Goal: Information Seeking & Learning: Learn about a topic

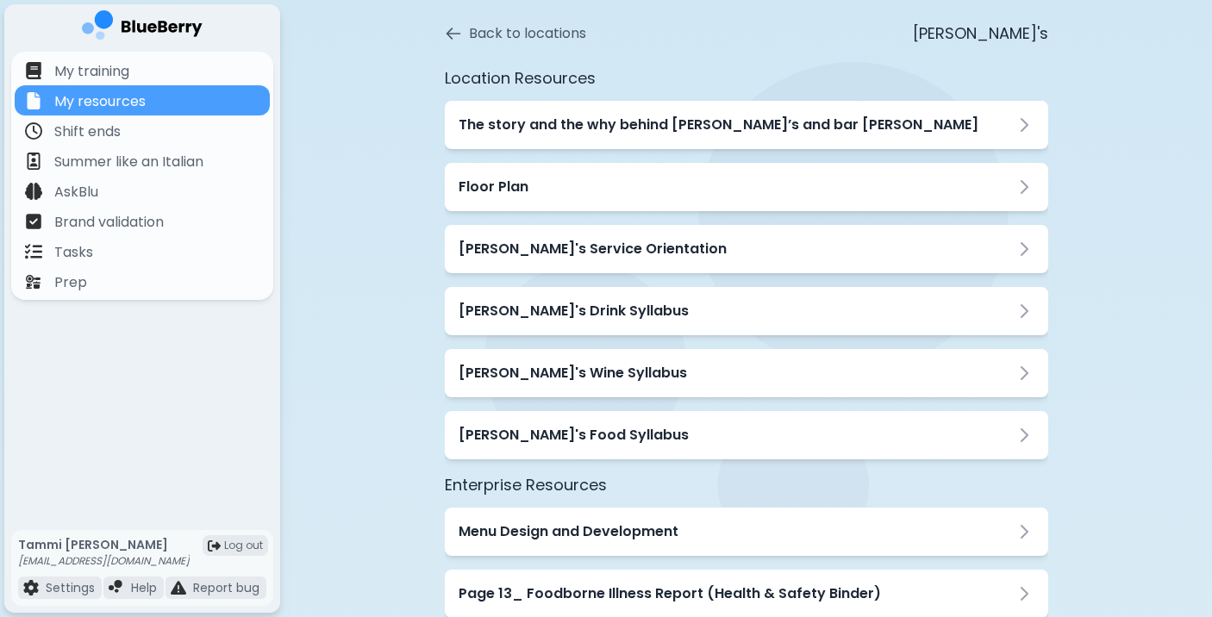
scroll to position [142, 0]
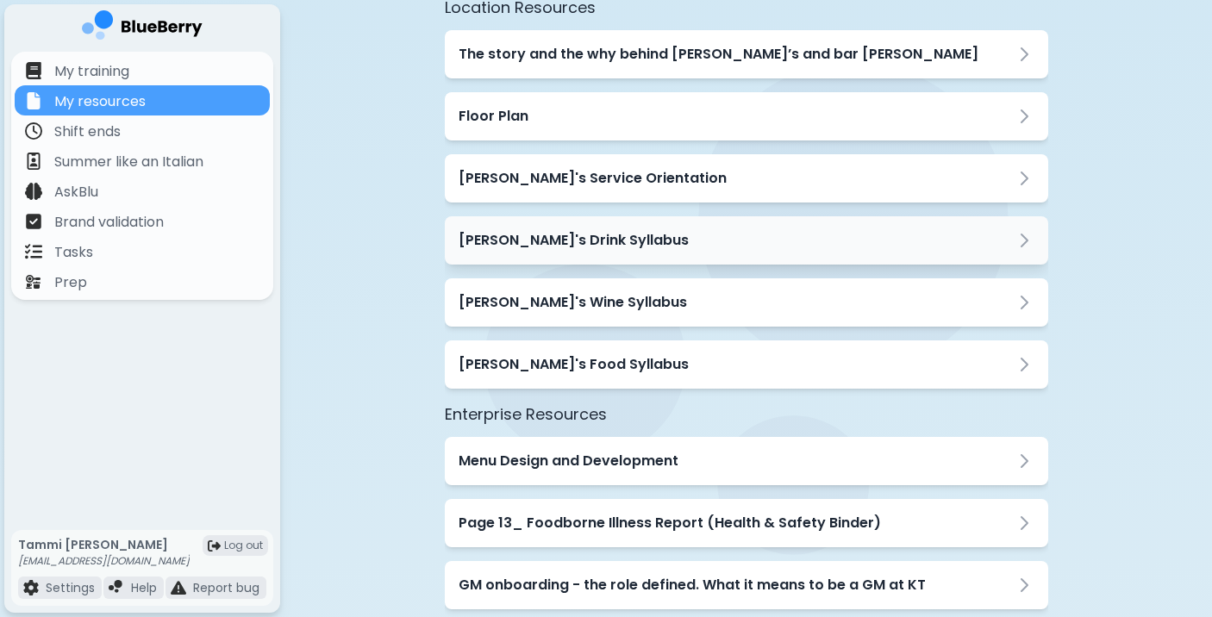
click at [554, 243] on h3 "[PERSON_NAME]'s Drink Syllabus" at bounding box center [574, 240] width 230 height 21
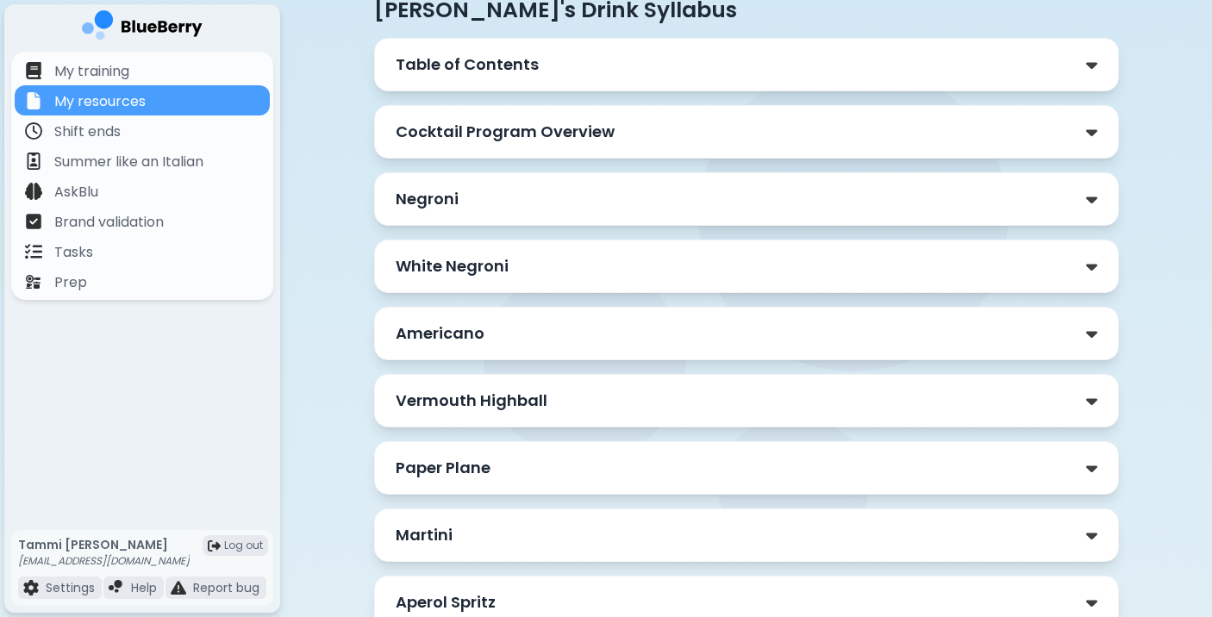
click at [425, 204] on p "Negroni" at bounding box center [427, 199] width 63 height 24
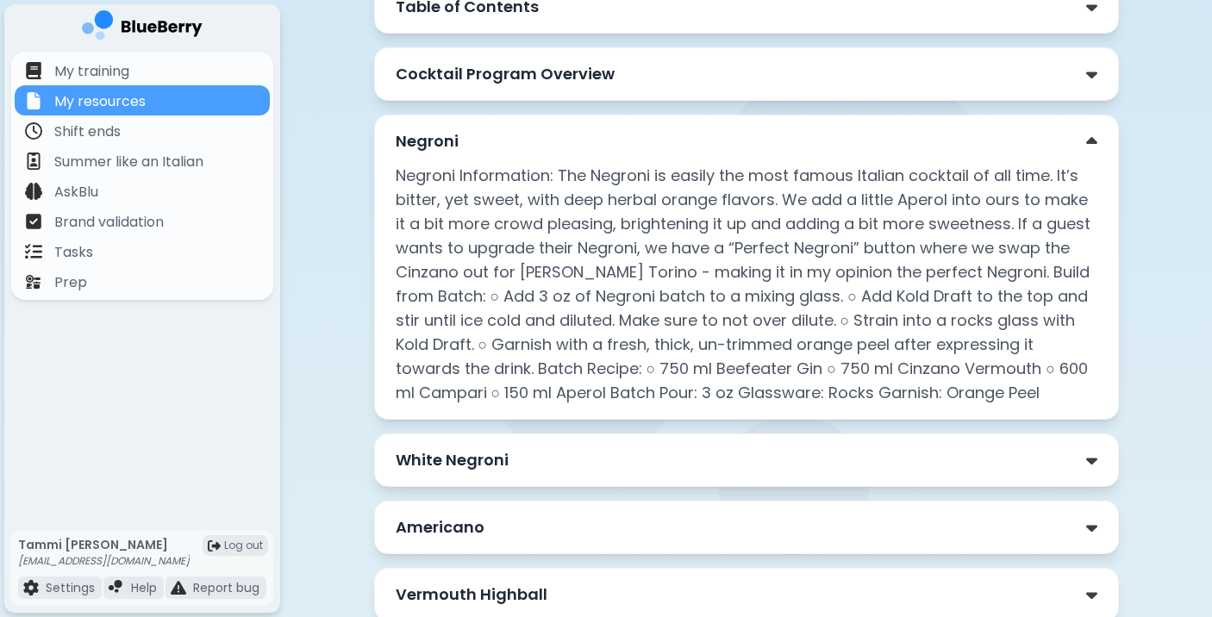
scroll to position [291, 0]
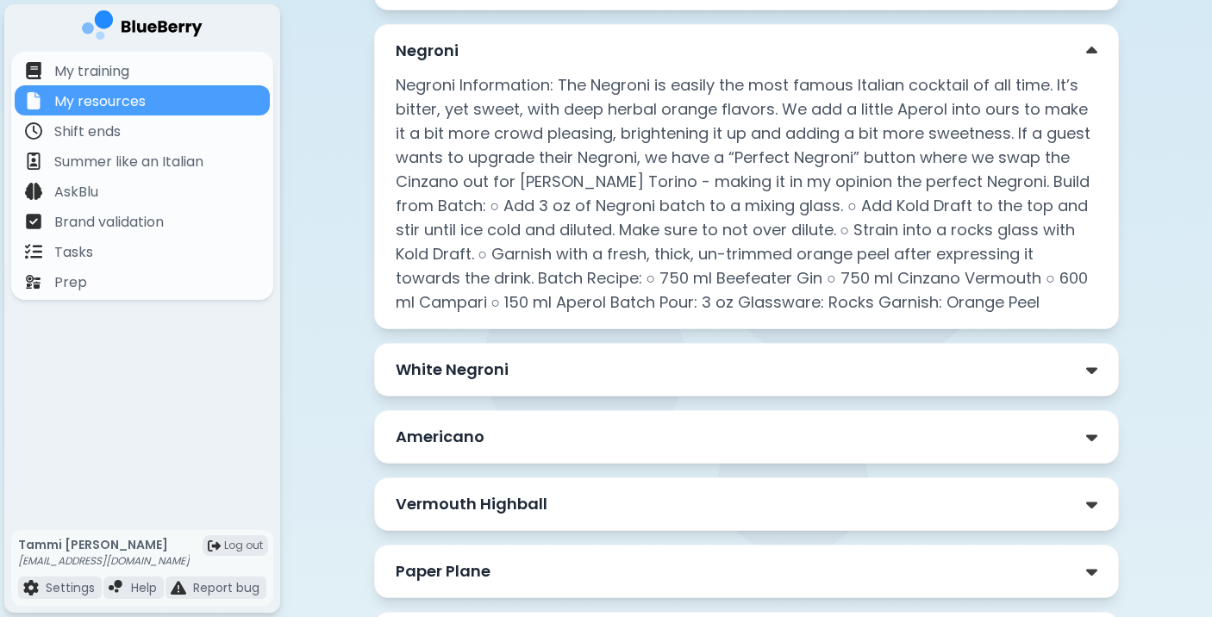
click at [434, 361] on p "White Negroni" at bounding box center [452, 370] width 113 height 24
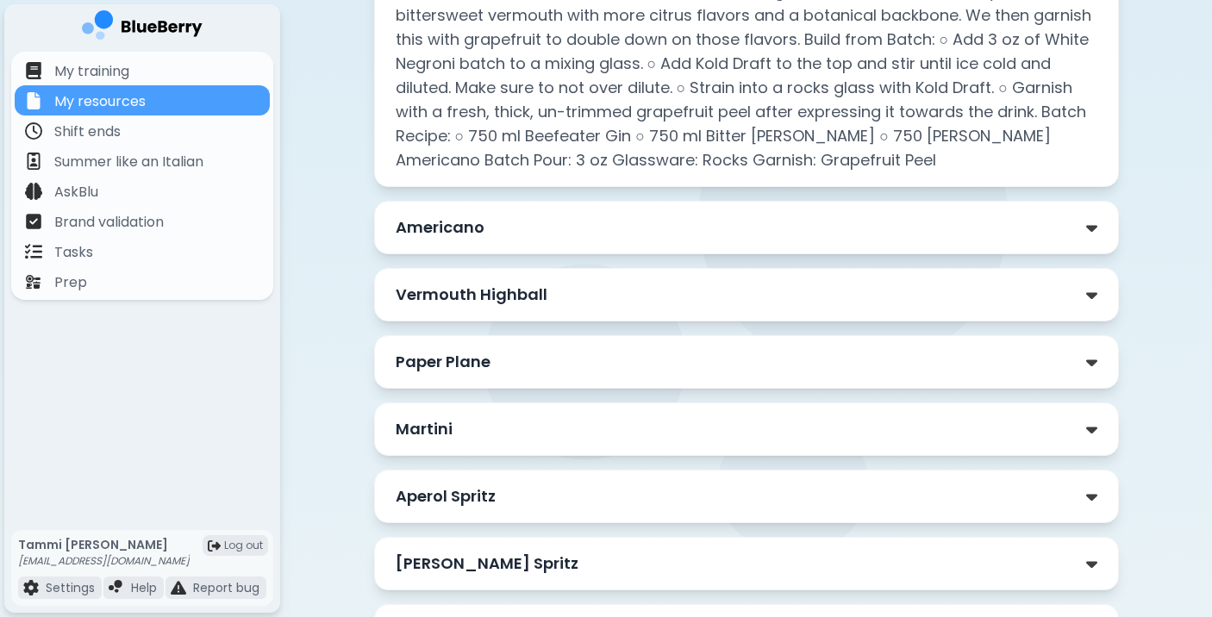
scroll to position [863, 0]
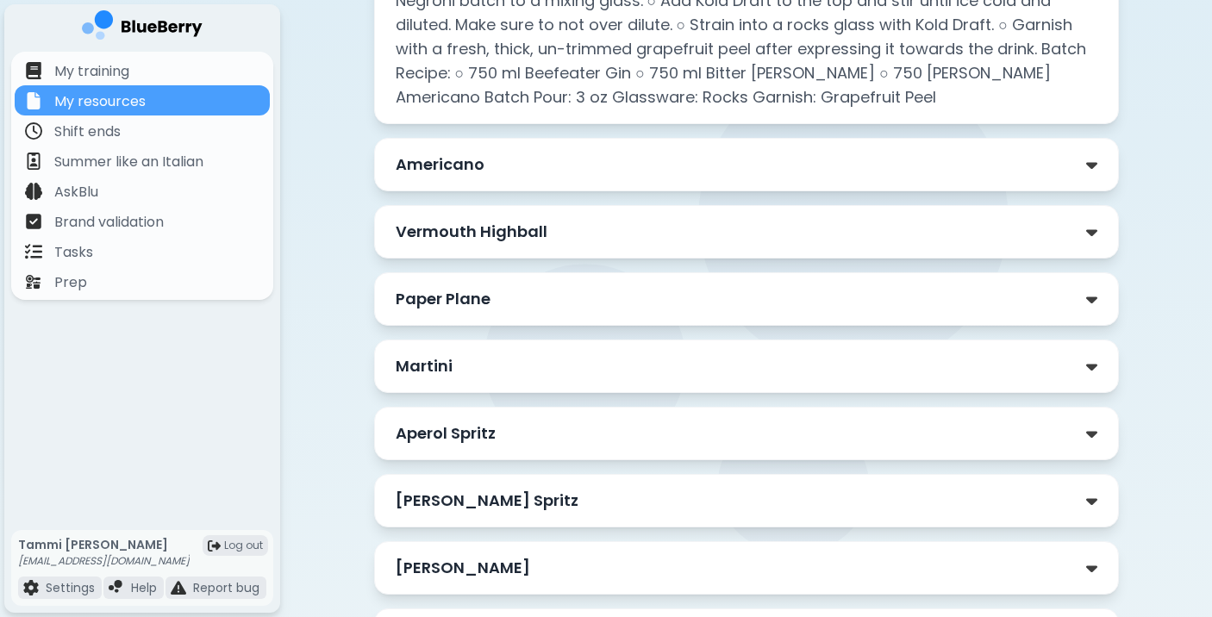
click at [460, 229] on p "Vermouth Highball" at bounding box center [472, 232] width 152 height 24
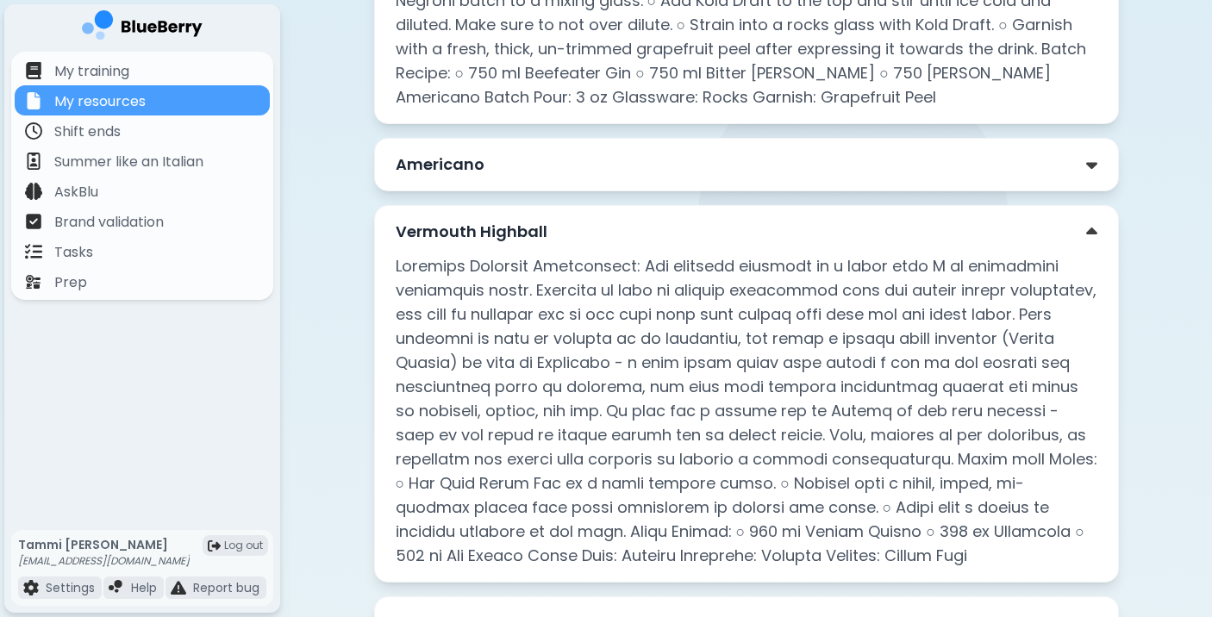
click at [478, 154] on p "Americano" at bounding box center [440, 165] width 89 height 24
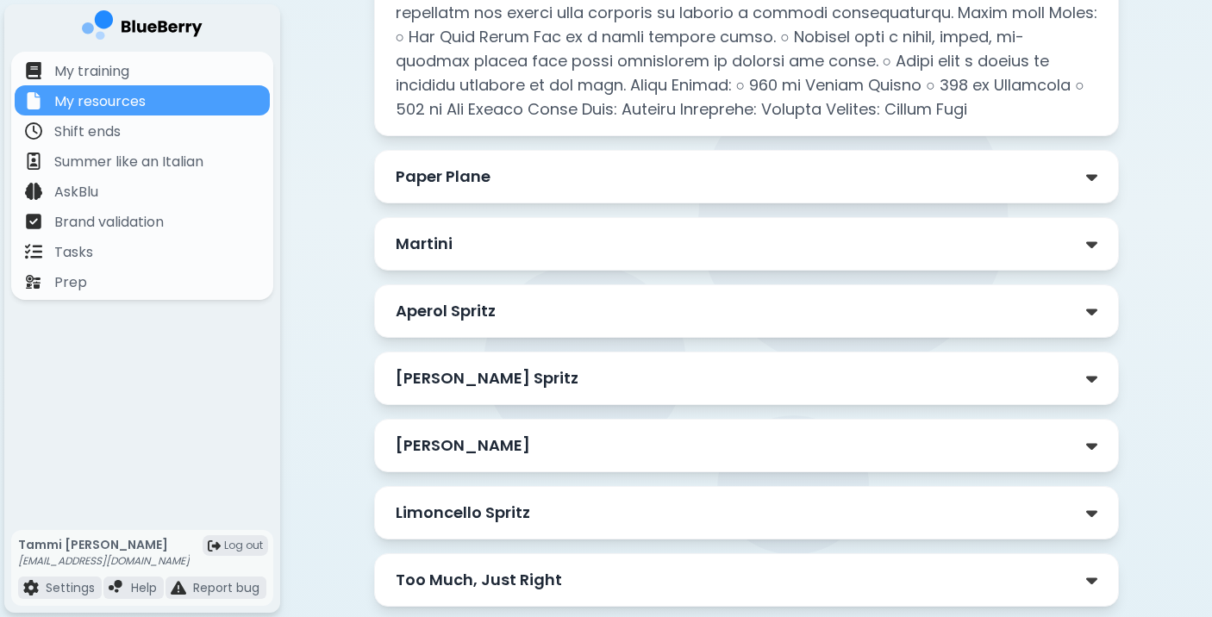
scroll to position [1493, 0]
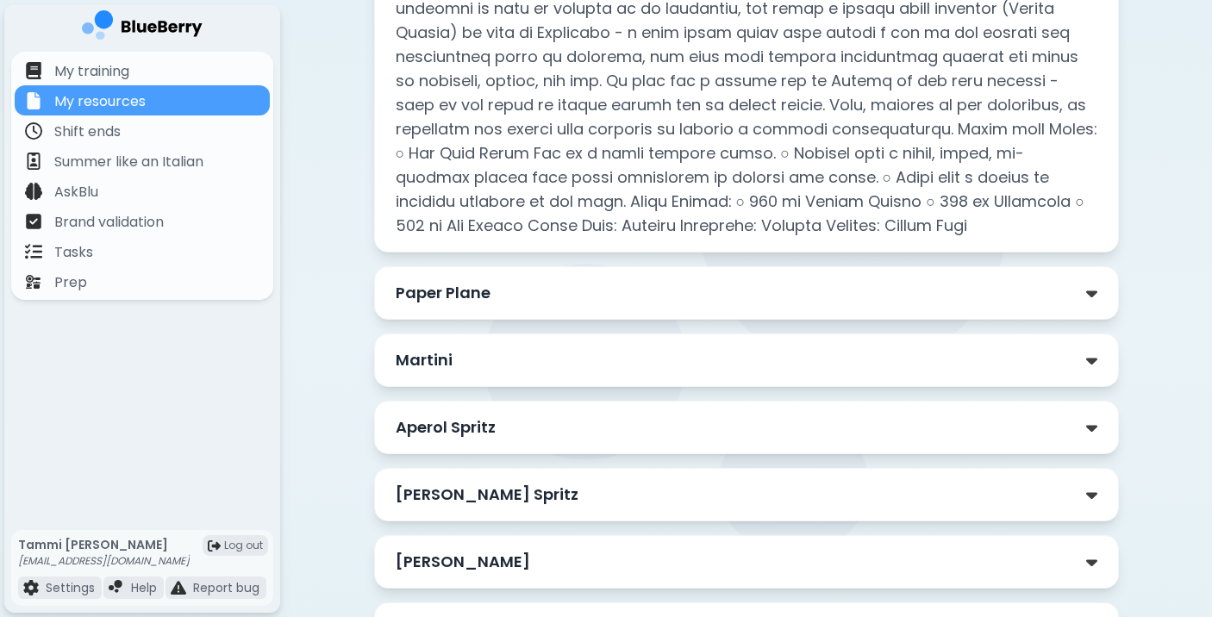
click at [494, 295] on div "Paper Plane" at bounding box center [747, 293] width 702 height 24
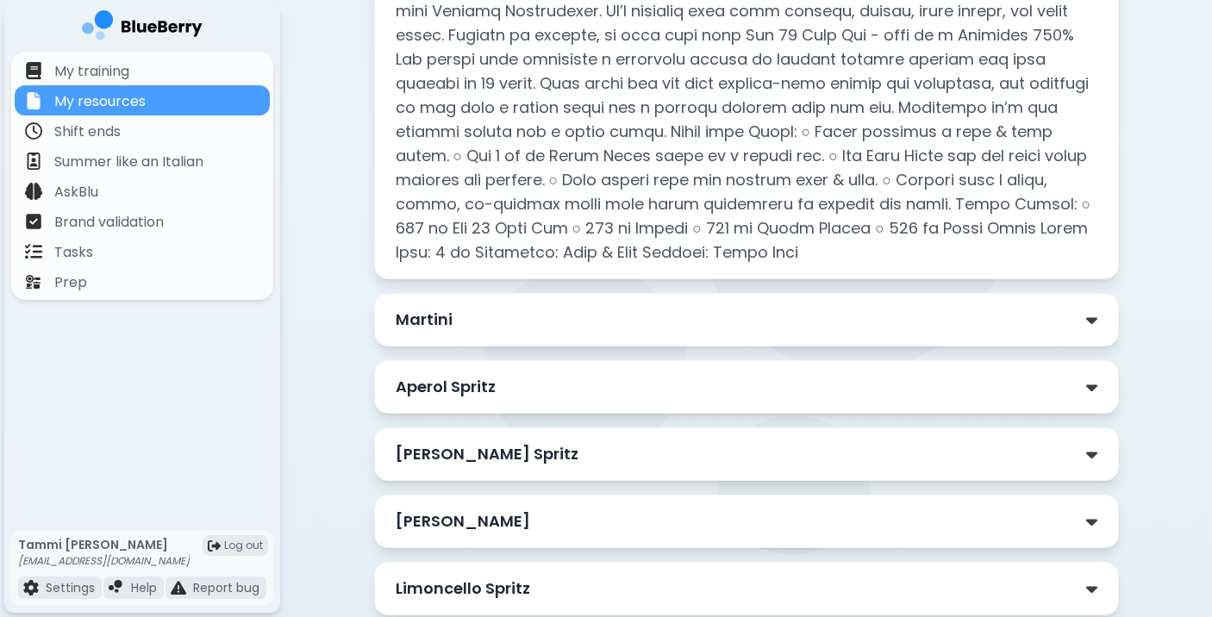
scroll to position [1859, 0]
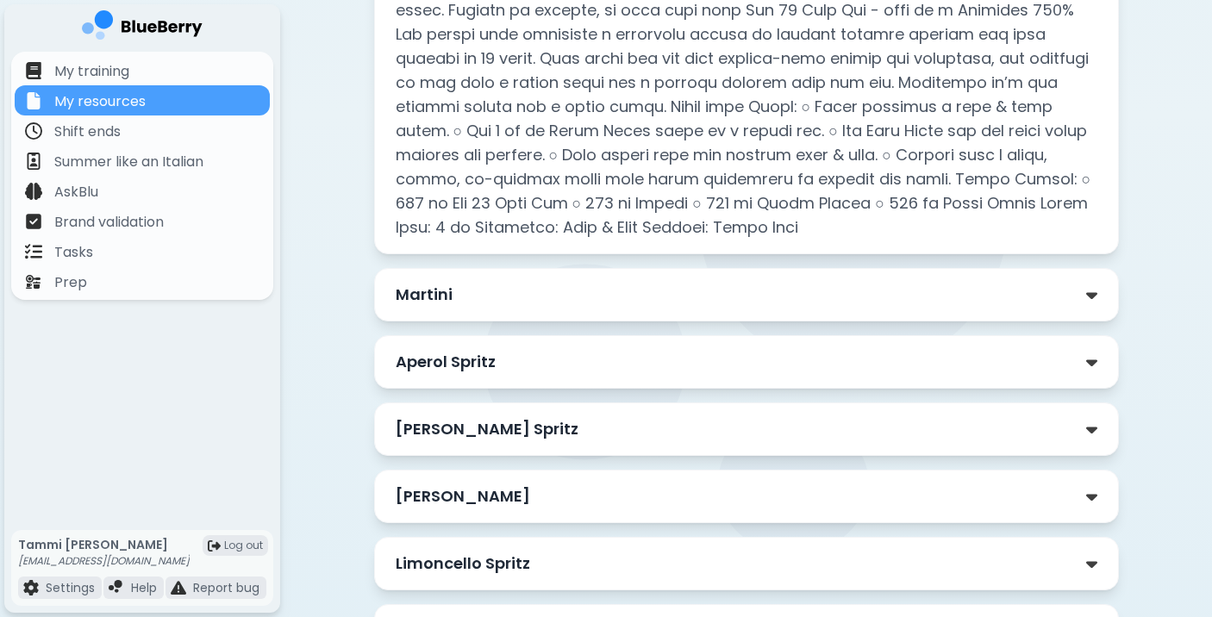
click at [437, 299] on p "Martini" at bounding box center [424, 295] width 57 height 24
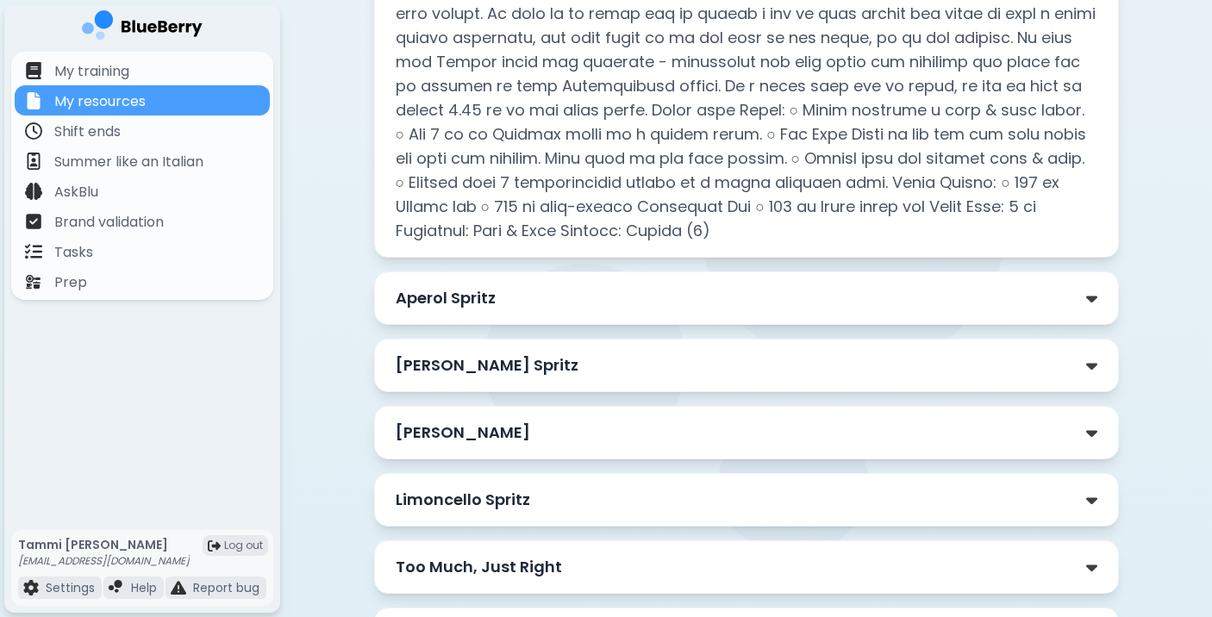
scroll to position [2265, 0]
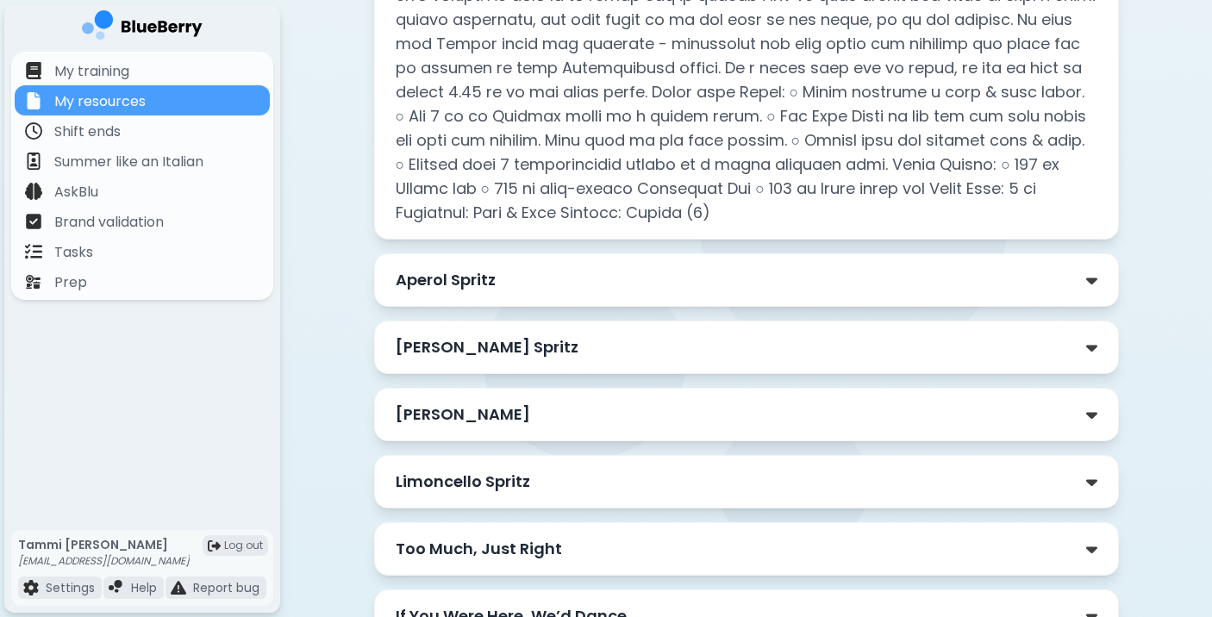
click at [474, 339] on p "[PERSON_NAME] Spritz" at bounding box center [487, 347] width 183 height 24
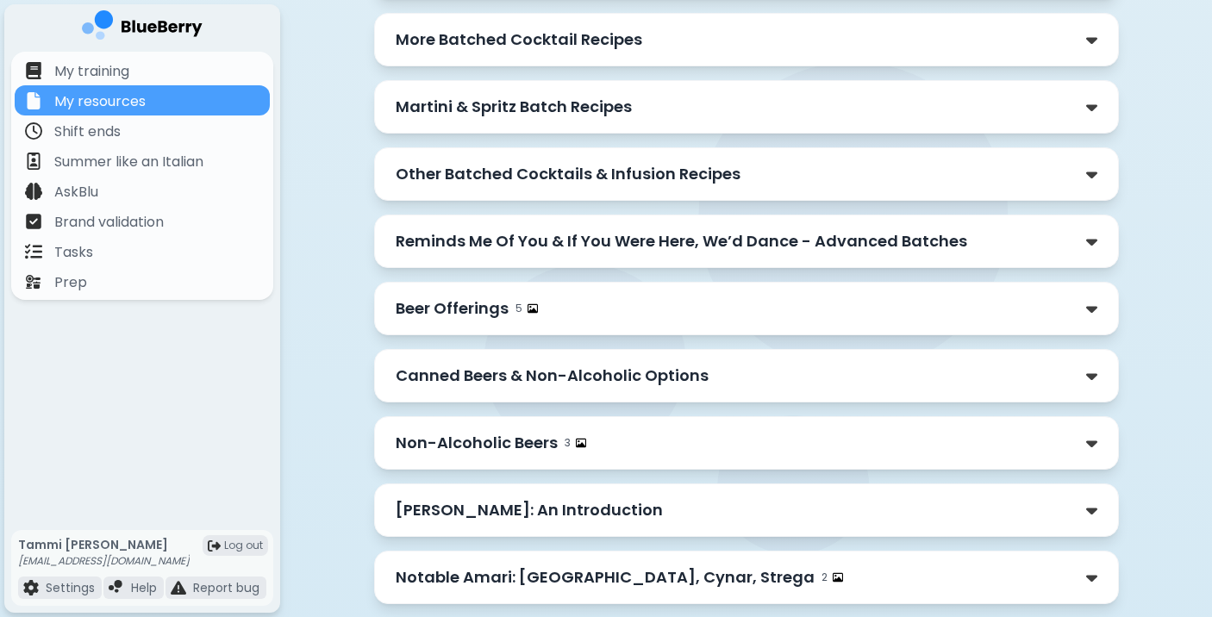
scroll to position [3460, 0]
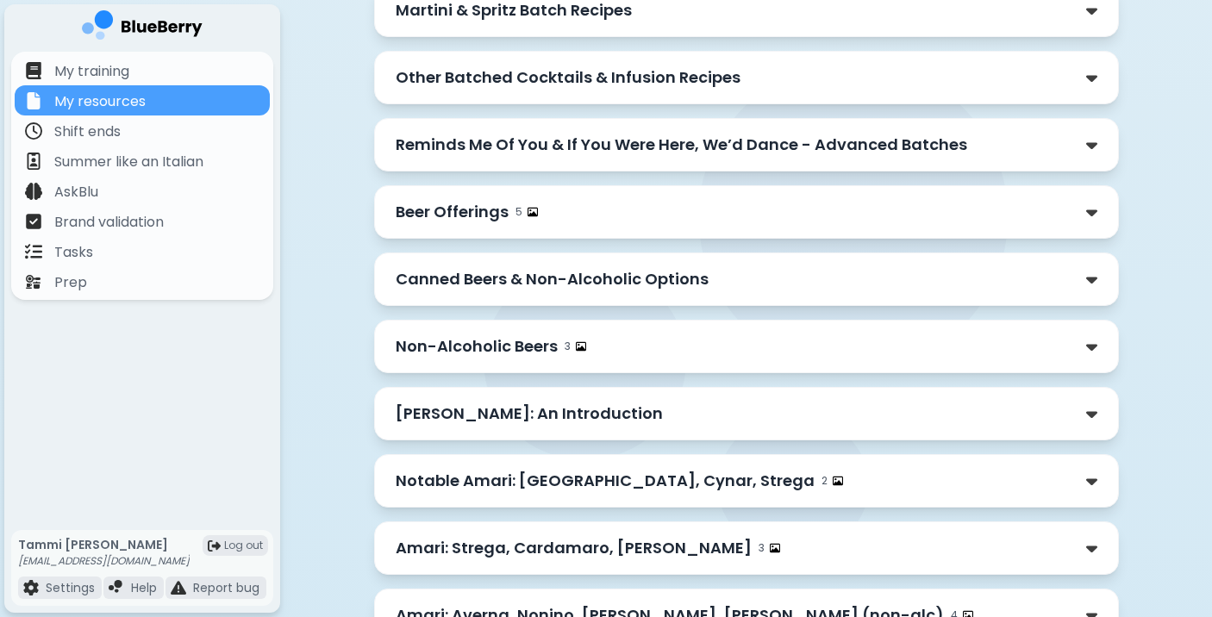
click at [454, 200] on p "Beer Offerings" at bounding box center [452, 212] width 113 height 24
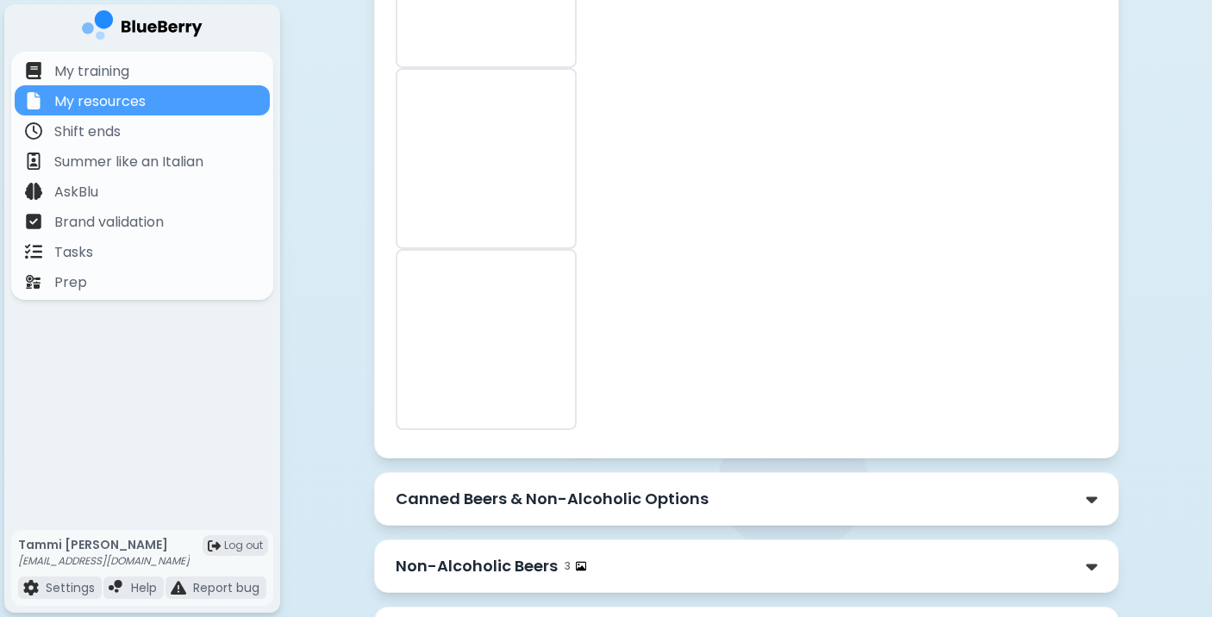
scroll to position [4597, 0]
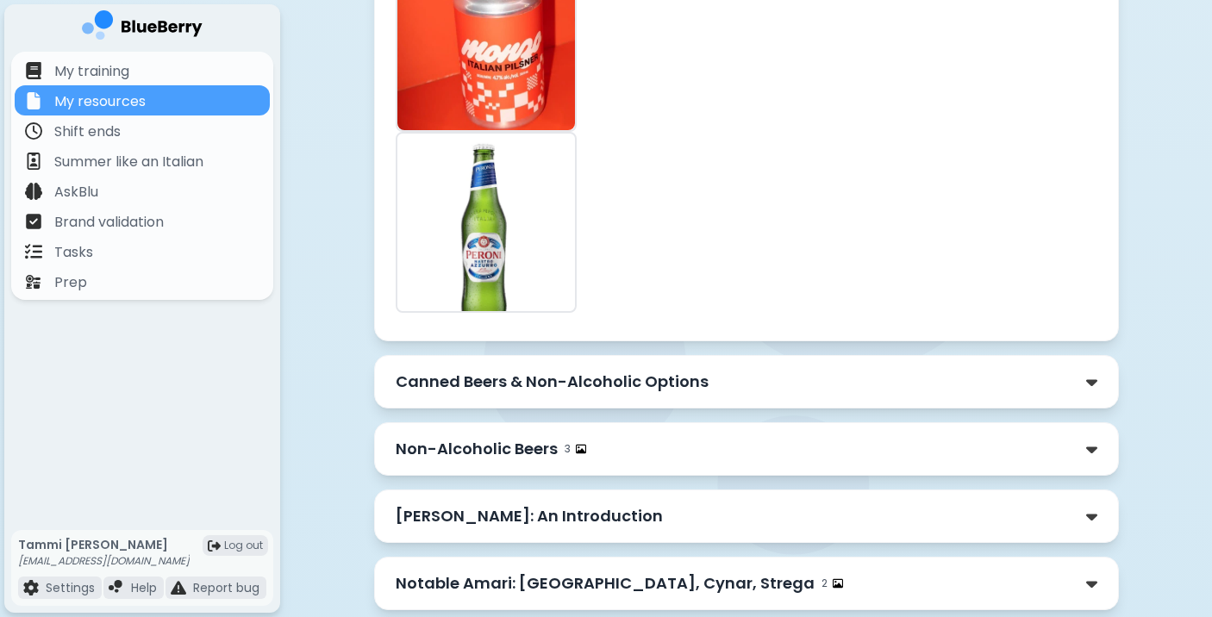
click at [926, 370] on div "Canned Beers & Non-Alcoholic Options" at bounding box center [747, 382] width 702 height 24
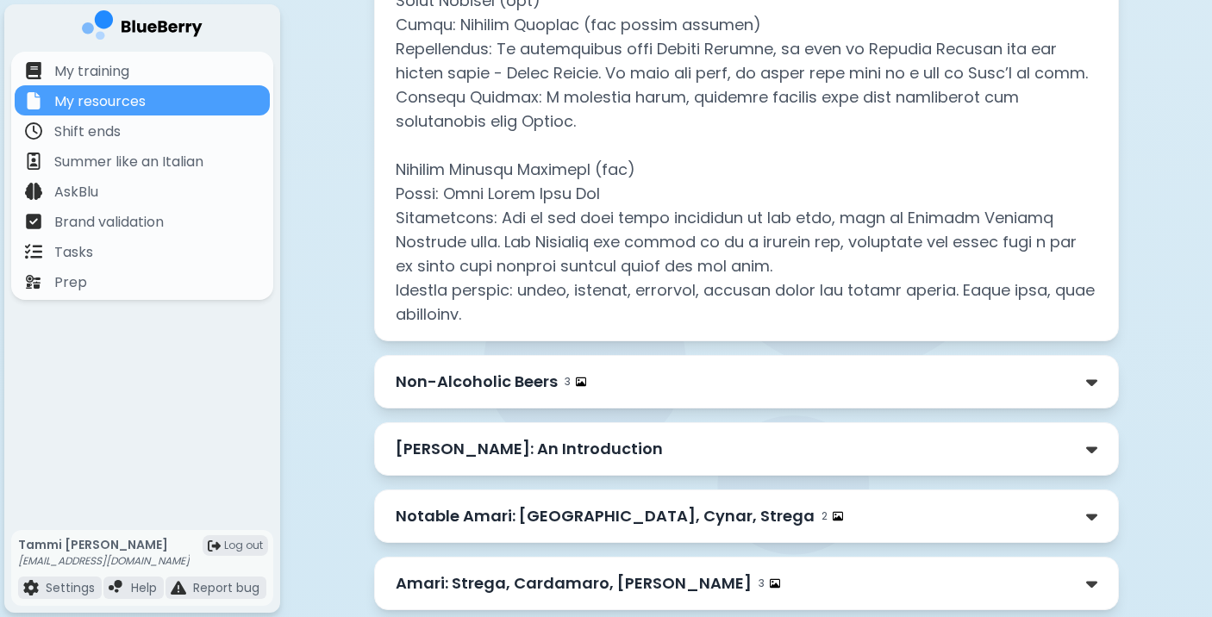
scroll to position [5726, 0]
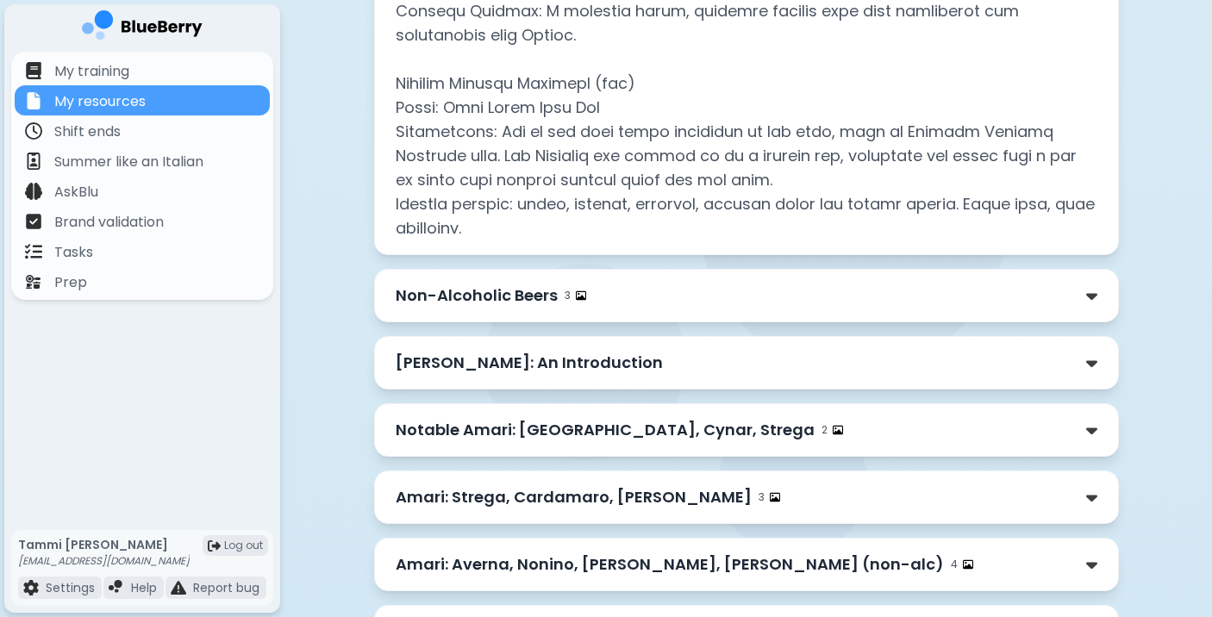
click at [431, 351] on p "[PERSON_NAME]: An Introduction" at bounding box center [529, 363] width 267 height 24
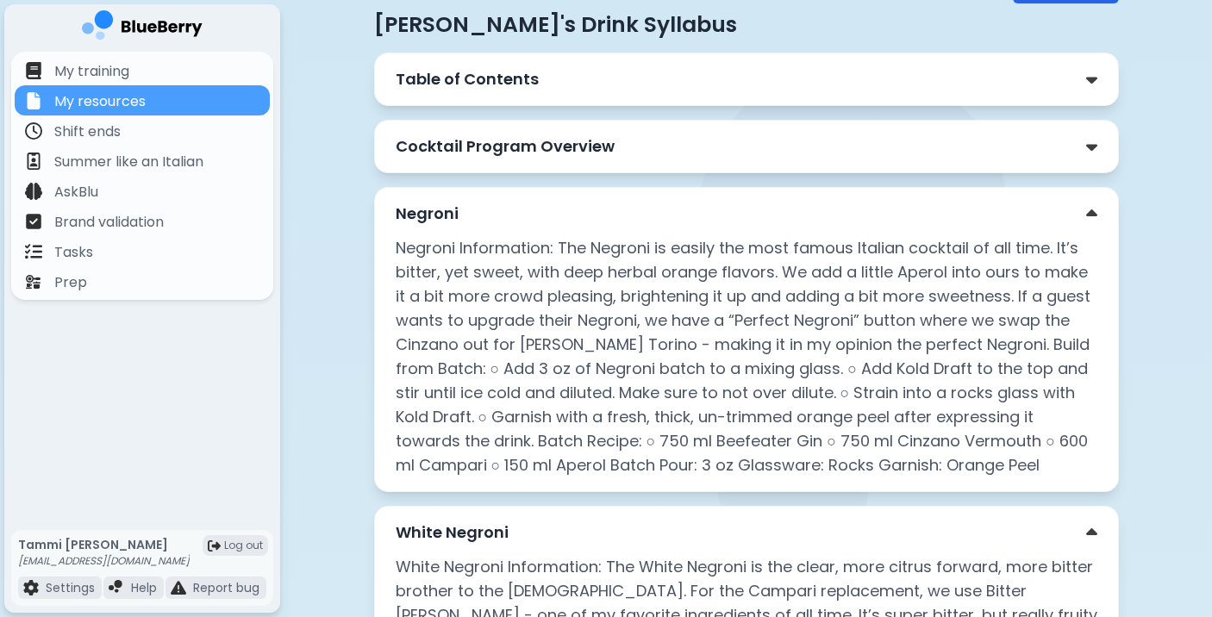
scroll to position [0, 0]
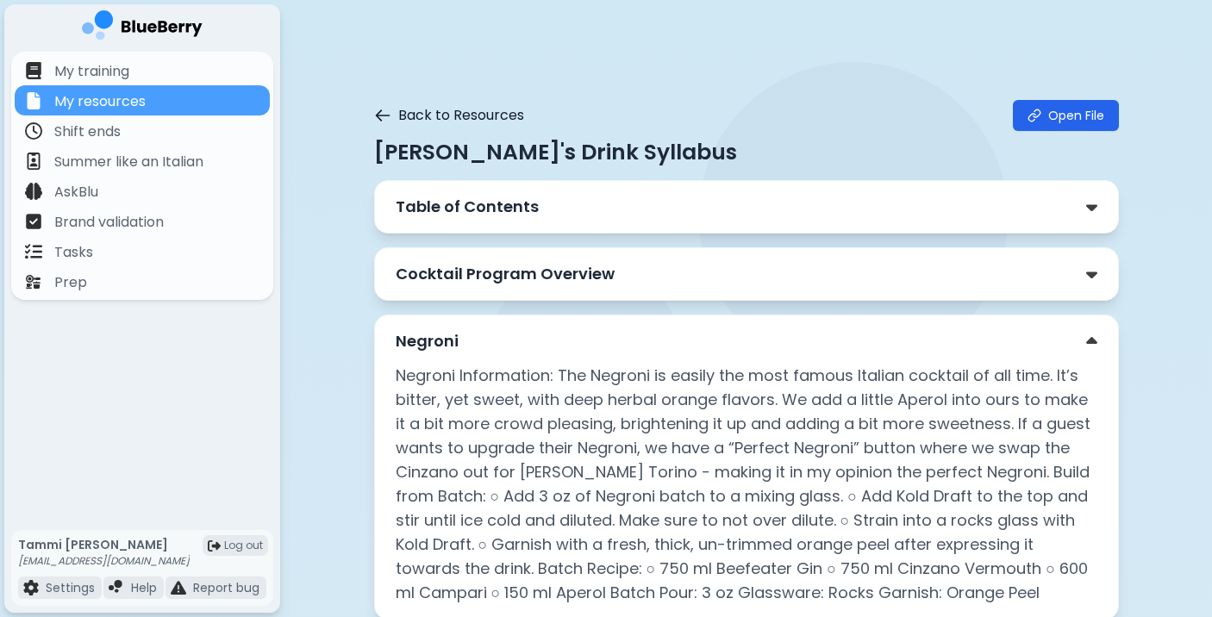
click at [389, 111] on icon at bounding box center [382, 115] width 17 height 17
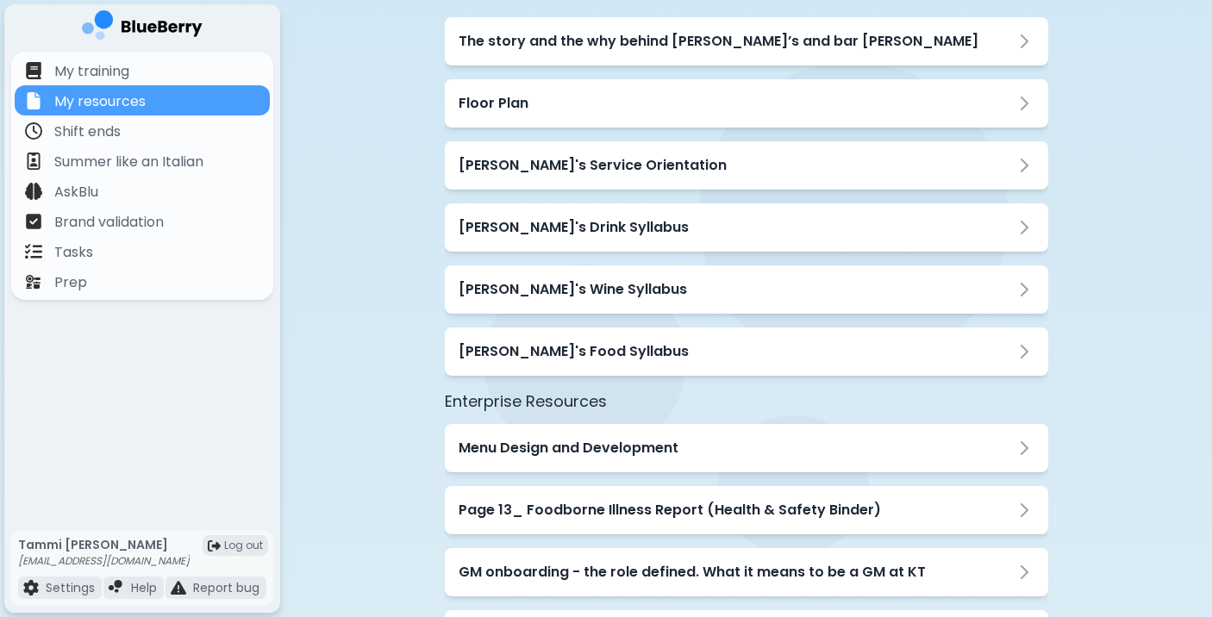
scroll to position [217, 0]
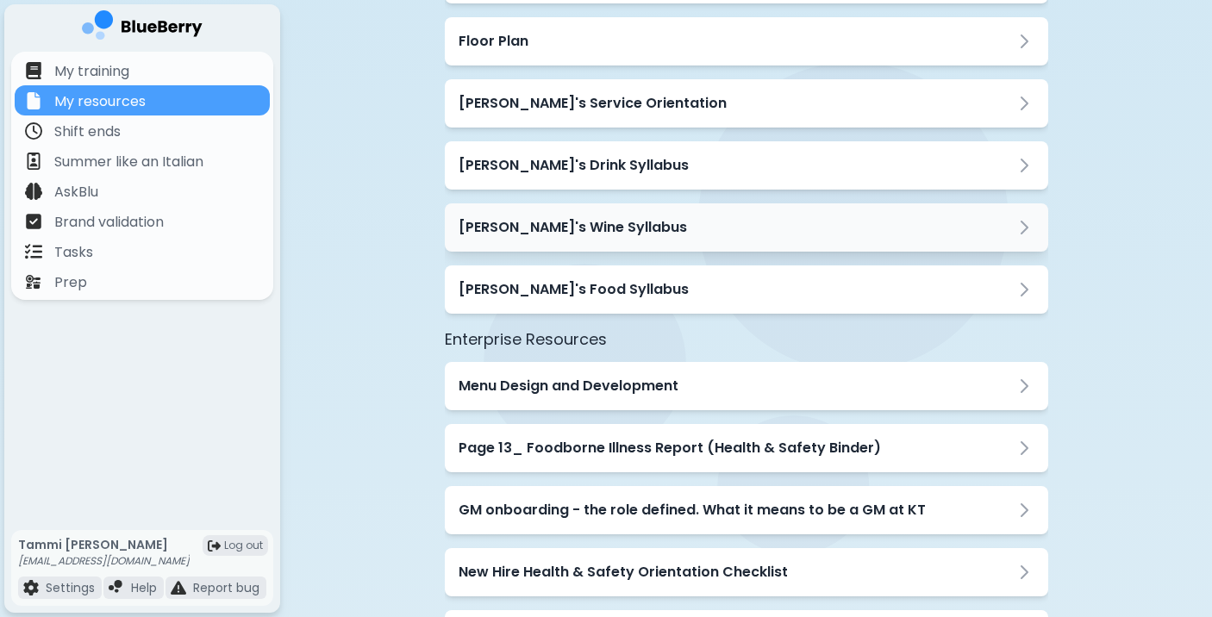
click at [589, 228] on h3 "[PERSON_NAME]'s Wine Syllabus" at bounding box center [573, 227] width 229 height 21
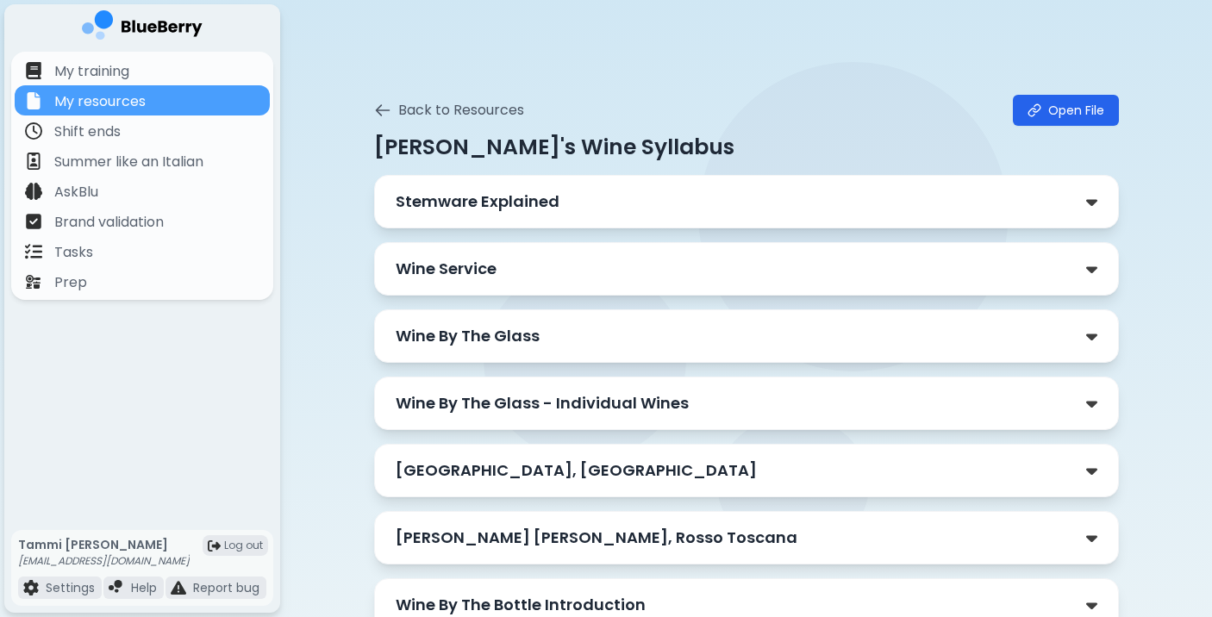
scroll to position [0, 0]
